Goal: Information Seeking & Learning: Learn about a topic

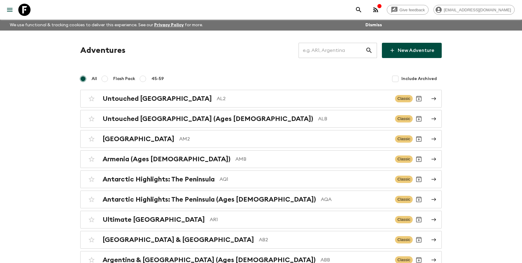
click at [342, 54] on input "text" at bounding box center [332, 50] width 67 height 17
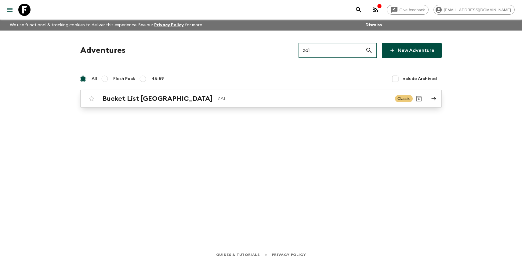
type input "za1"
click at [271, 100] on p "ZA1" at bounding box center [303, 98] width 173 height 7
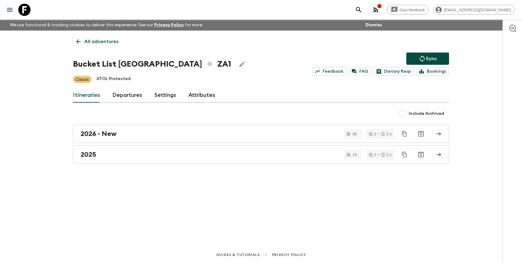
click at [128, 96] on link "Departures" at bounding box center [127, 95] width 30 height 15
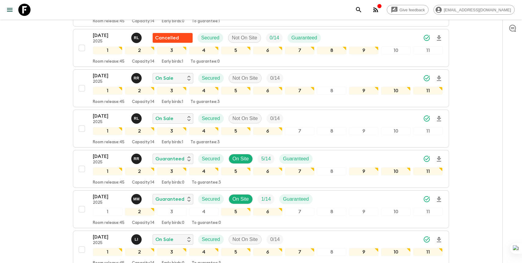
scroll to position [594, 0]
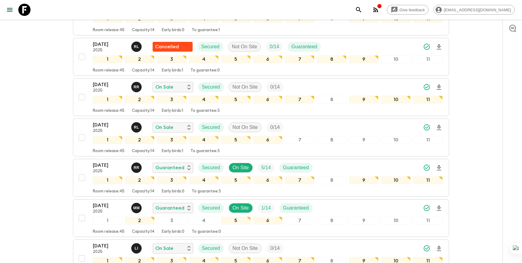
click at [363, 9] on icon "search adventures" at bounding box center [358, 9] width 7 height 7
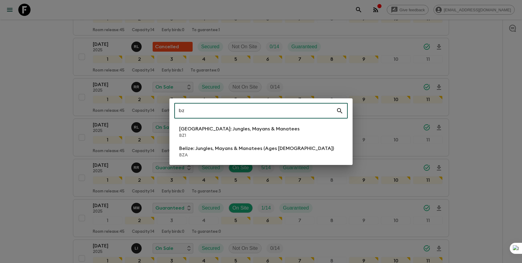
type input "bz"
click at [312, 130] on li "Belize: Jungles, Mayans & Manatees BZ1" at bounding box center [261, 131] width 174 height 17
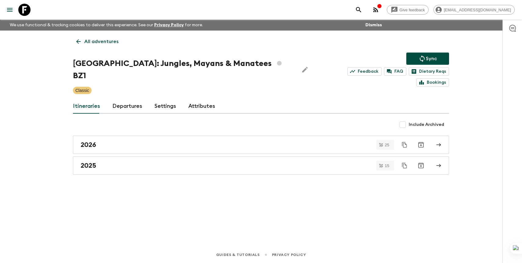
click at [132, 99] on link "Departures" at bounding box center [127, 106] width 30 height 15
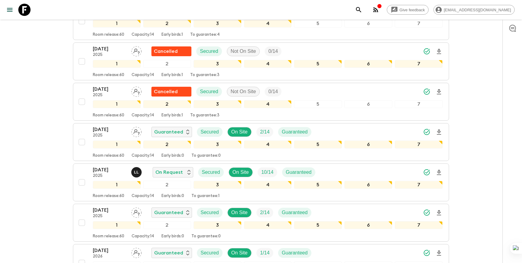
scroll to position [843, 0]
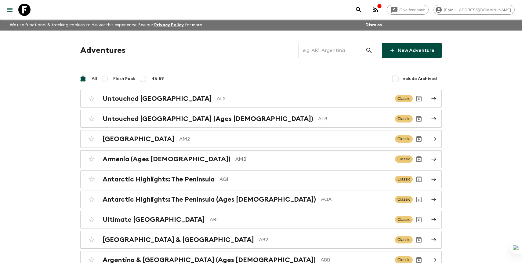
click at [328, 55] on input "text" at bounding box center [332, 50] width 67 height 17
click at [328, 53] on input "text" at bounding box center [332, 50] width 67 height 17
type input "jp2"
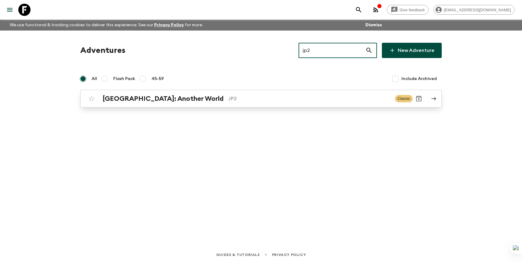
click at [228, 99] on p "JP2" at bounding box center [309, 98] width 162 height 7
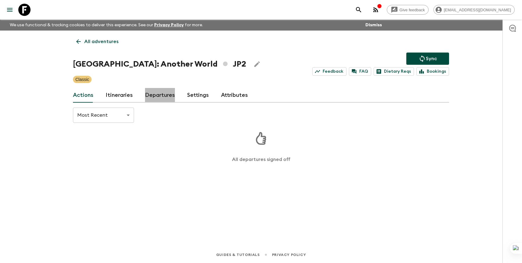
click at [160, 97] on link "Departures" at bounding box center [160, 95] width 30 height 15
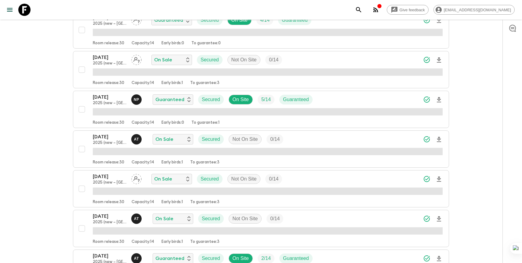
scroll to position [560, 0]
